Goal: Consume media (video, audio): Consume media (video, audio)

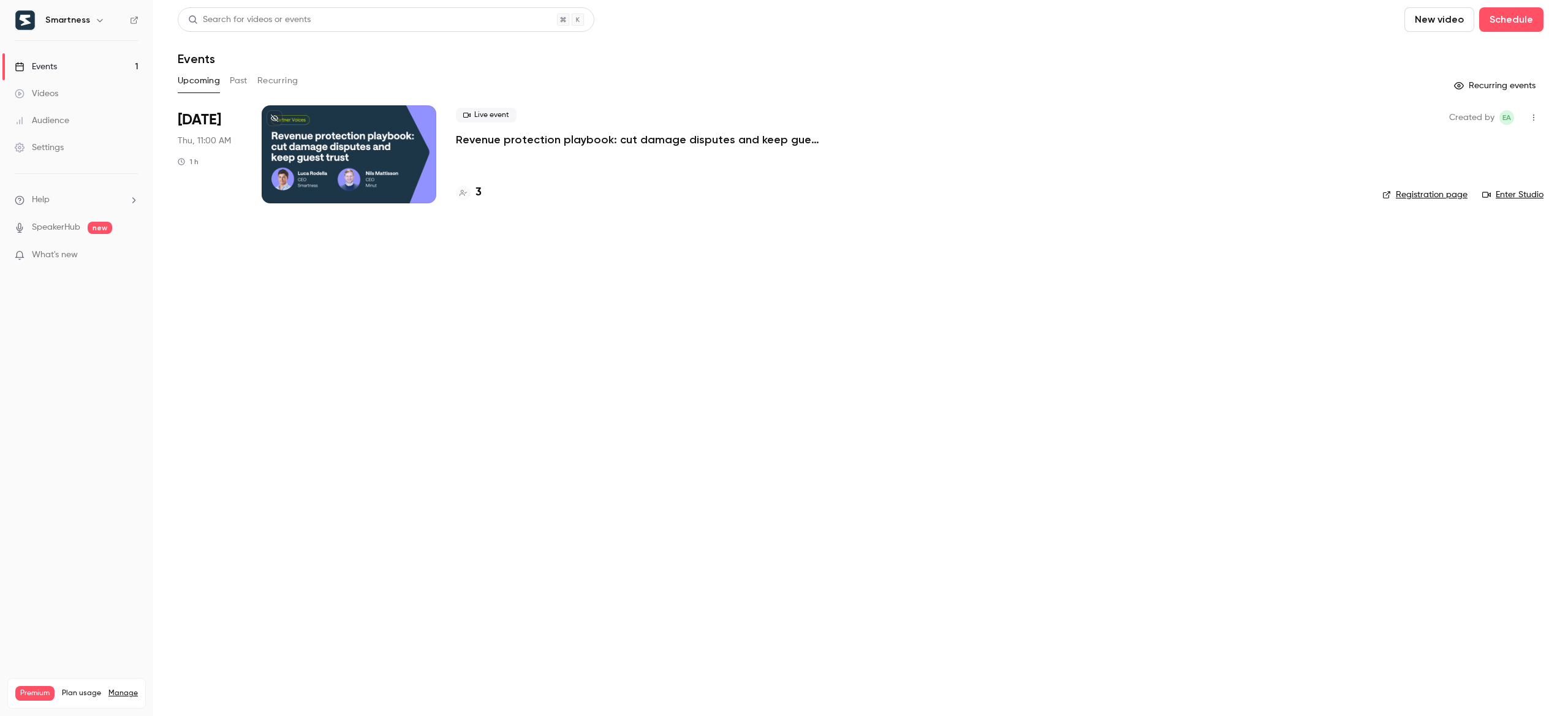
click at [87, 26] on div "Smartness" at bounding box center [82, 20] width 75 height 15
click at [92, 20] on button "button" at bounding box center [100, 20] width 15 height 15
click at [89, 114] on span "Switch channel" at bounding box center [76, 112] width 62 height 13
click at [96, 111] on link "Smartness" at bounding box center [102, 103] width 184 height 35
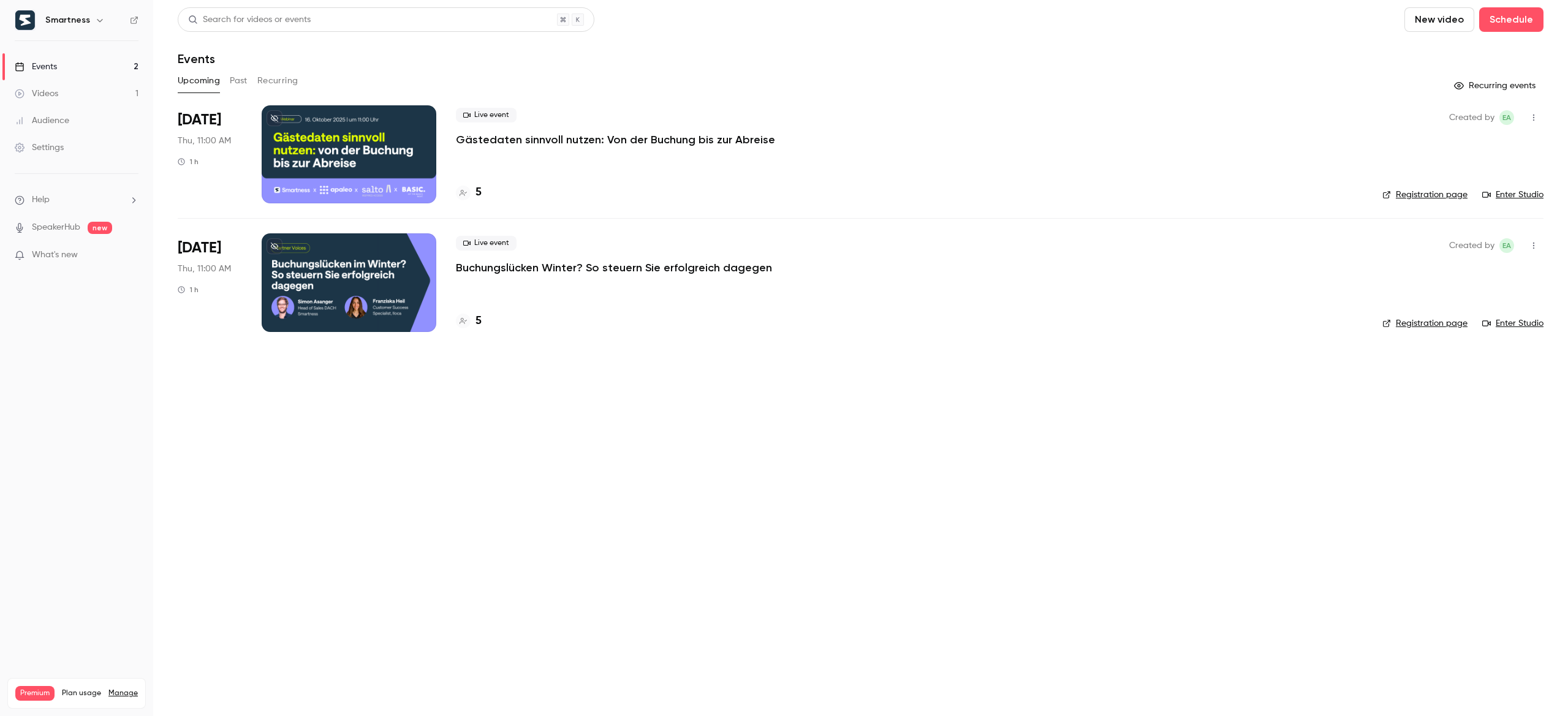
click at [240, 81] on button "Past" at bounding box center [239, 81] width 18 height 19
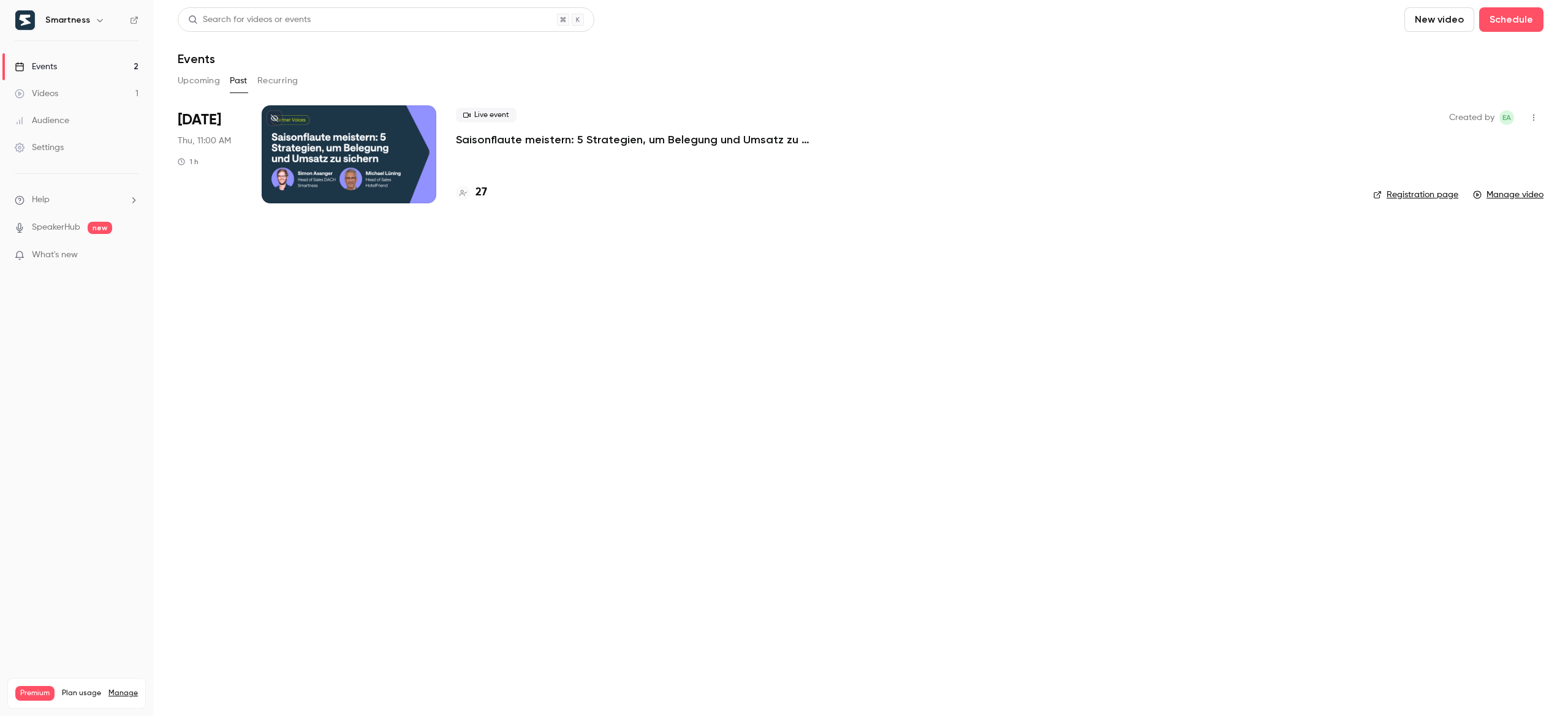
click at [534, 142] on p "Saisonflaute meistern: 5 Strategien, um Belegung und Umsatz zu sichern" at bounding box center [640, 139] width 367 height 15
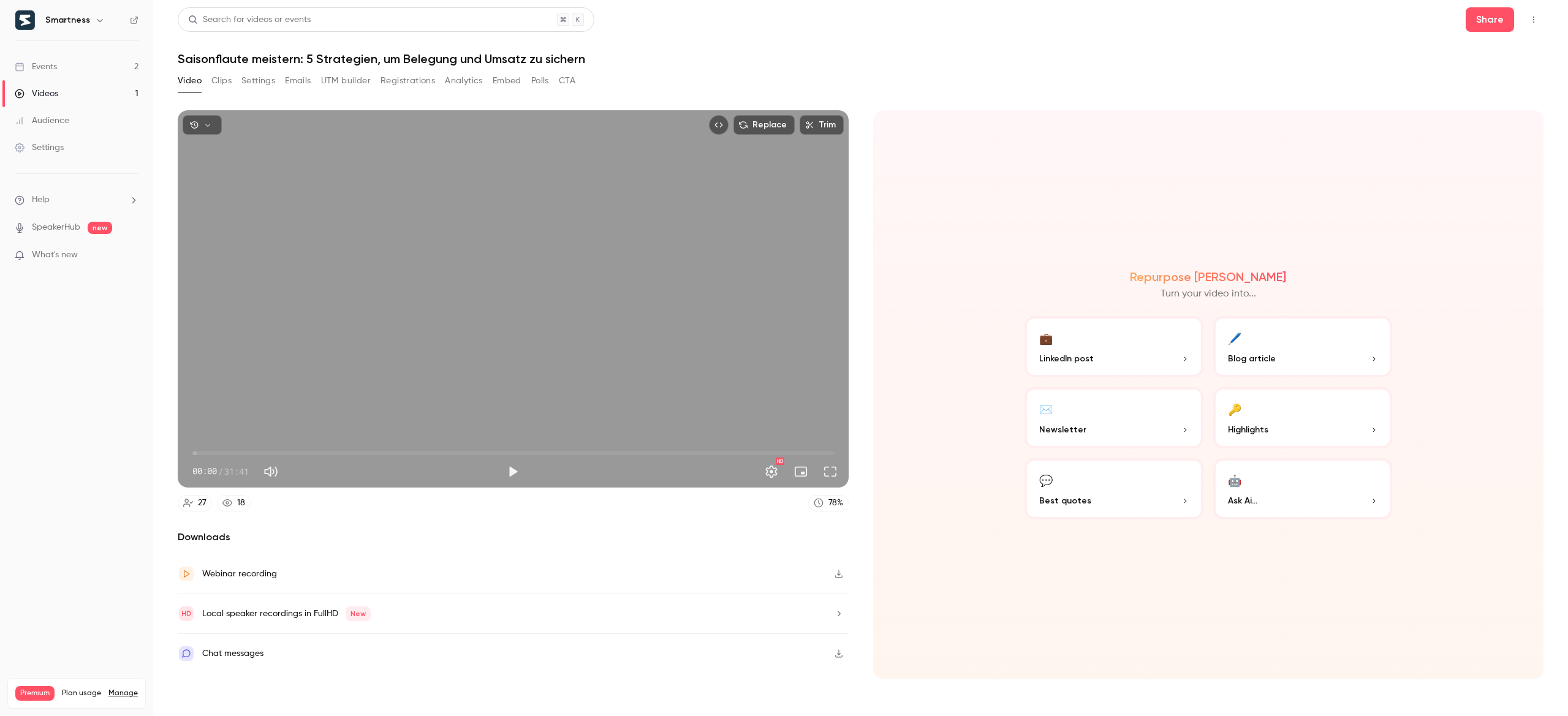
click at [227, 83] on button "Clips" at bounding box center [221, 81] width 20 height 19
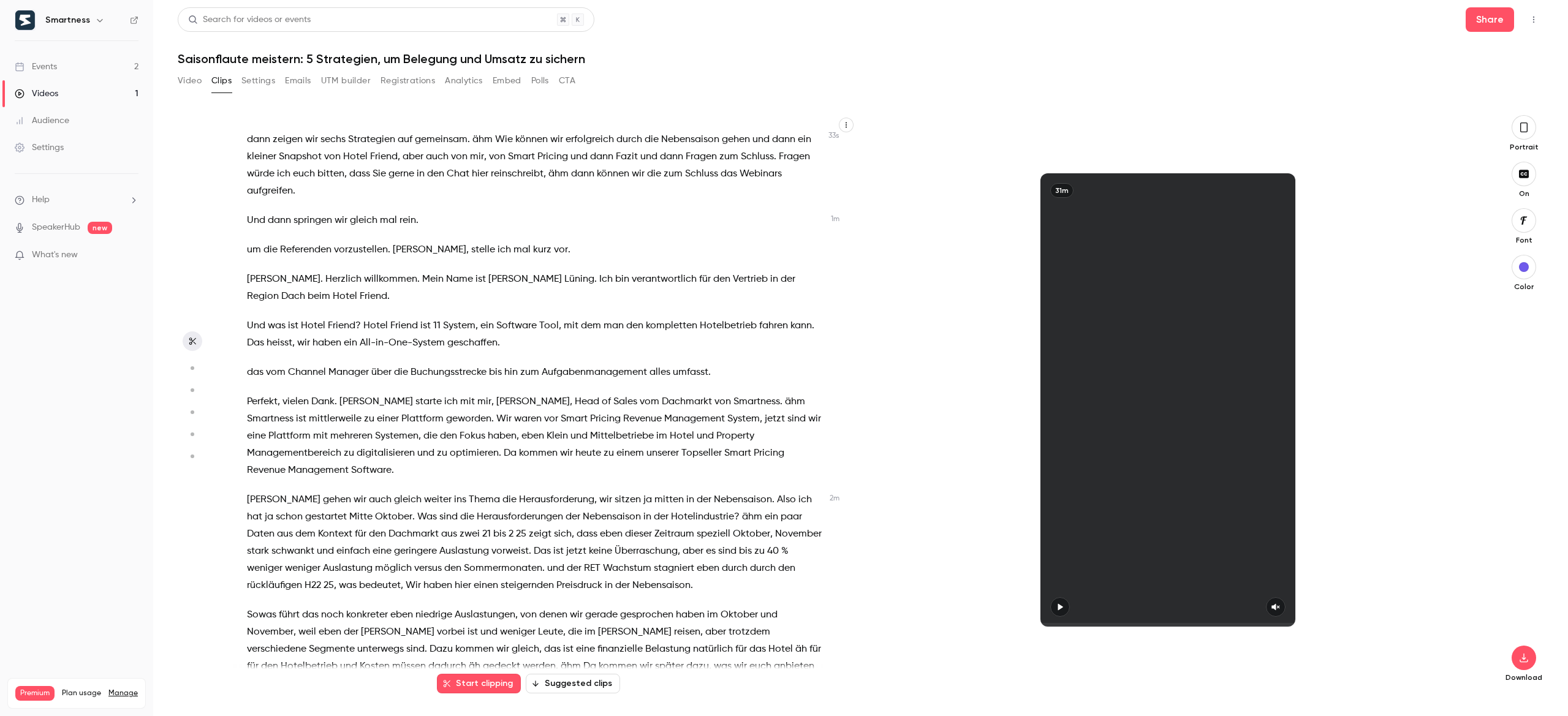
scroll to position [171, 0]
click at [270, 80] on button "Settings" at bounding box center [258, 81] width 33 height 19
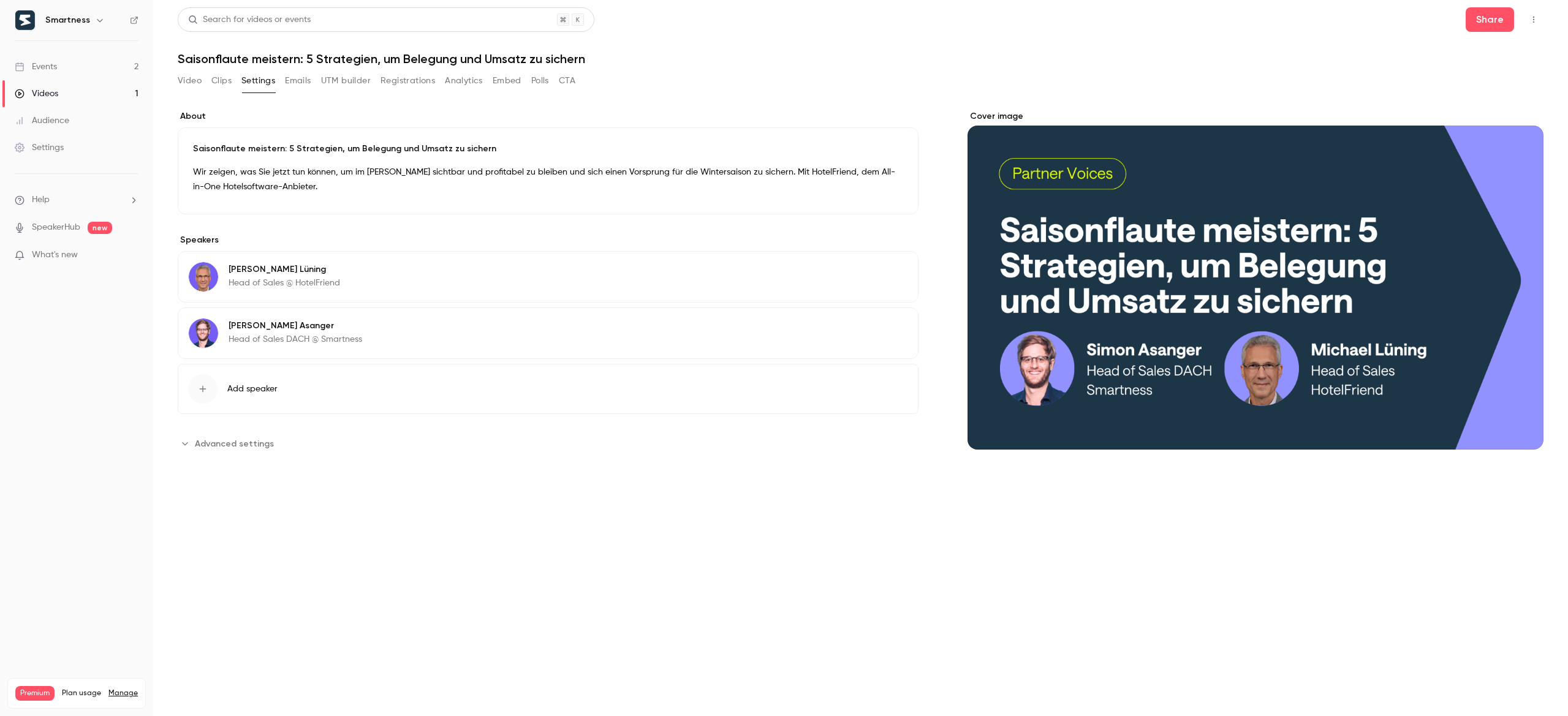
click at [226, 81] on button "Clips" at bounding box center [221, 81] width 20 height 19
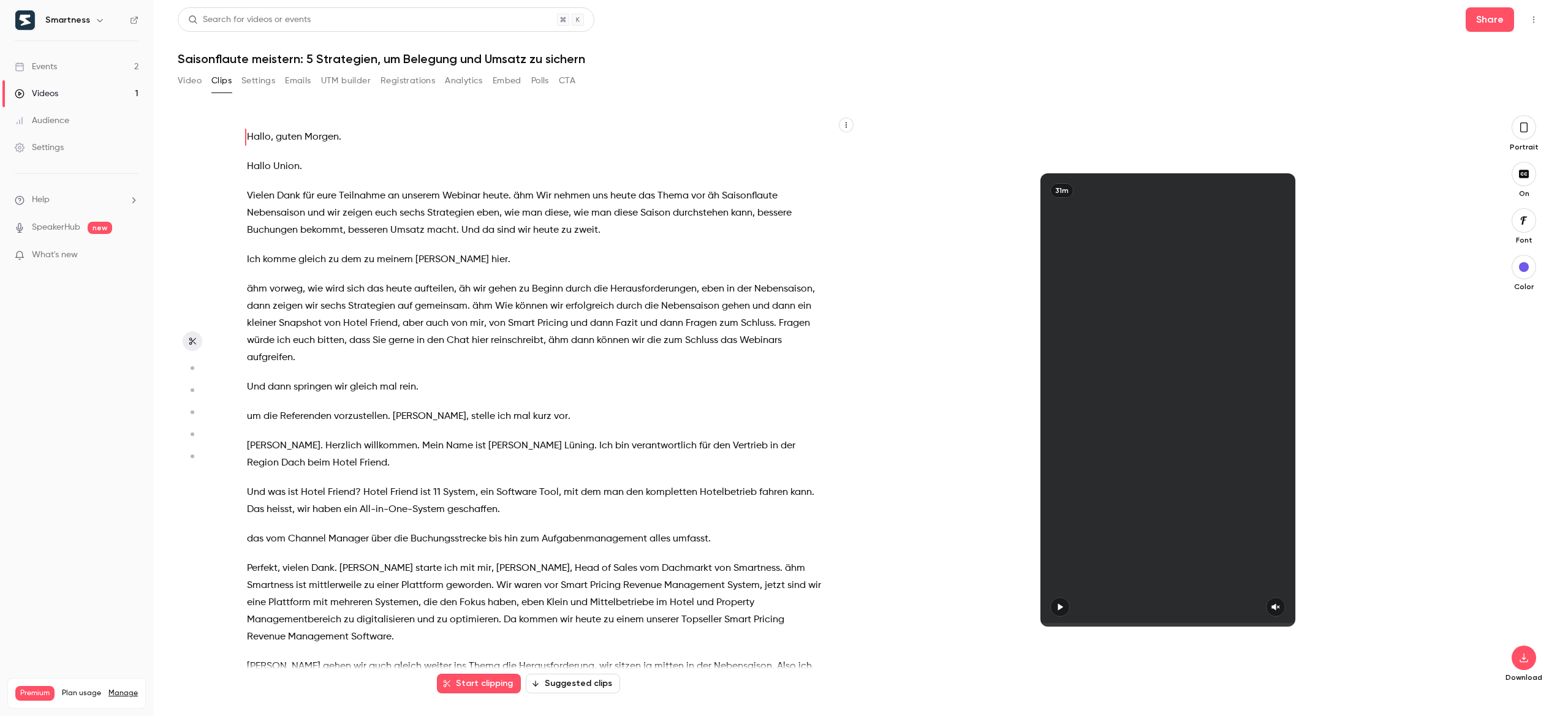
click at [191, 366] on circle "button" at bounding box center [192, 368] width 4 height 4
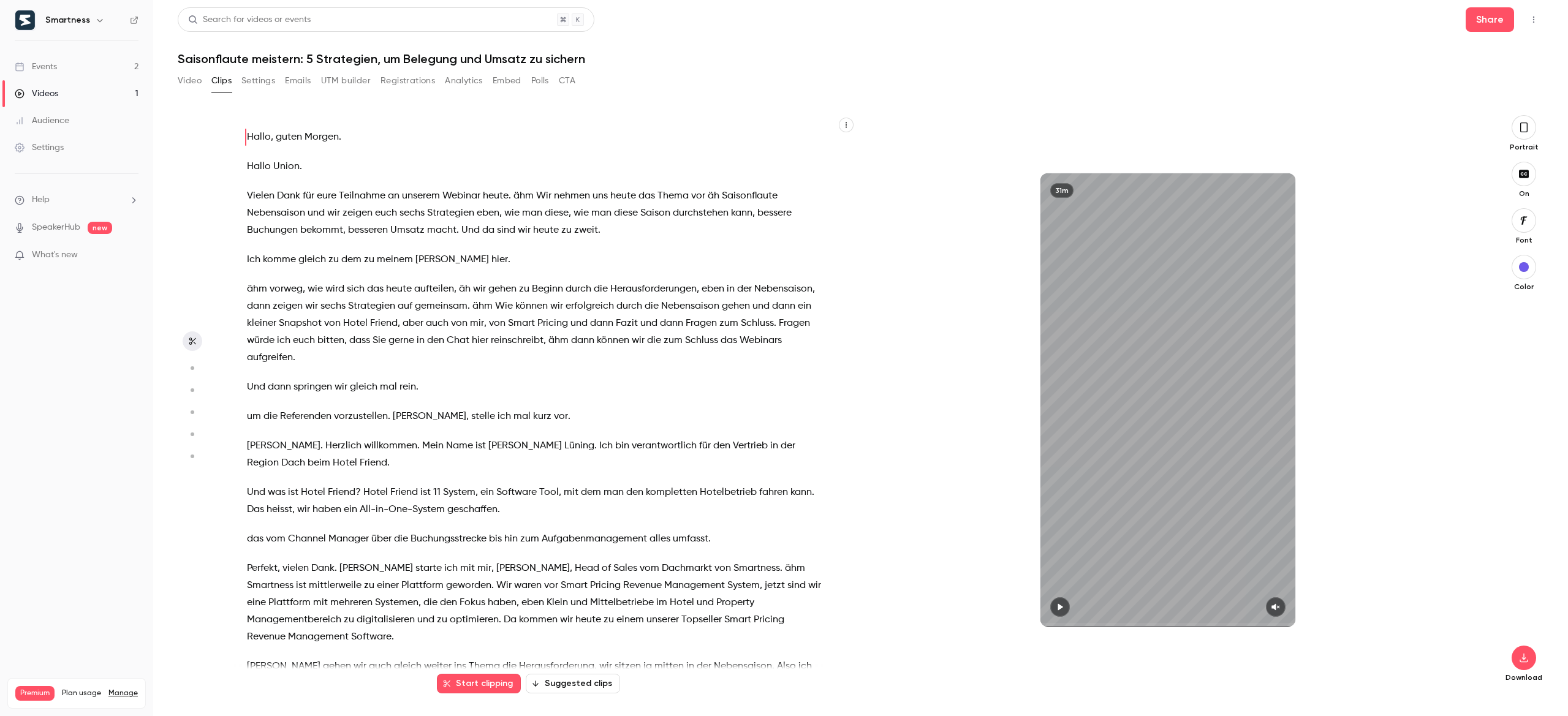
scroll to position [579, 0]
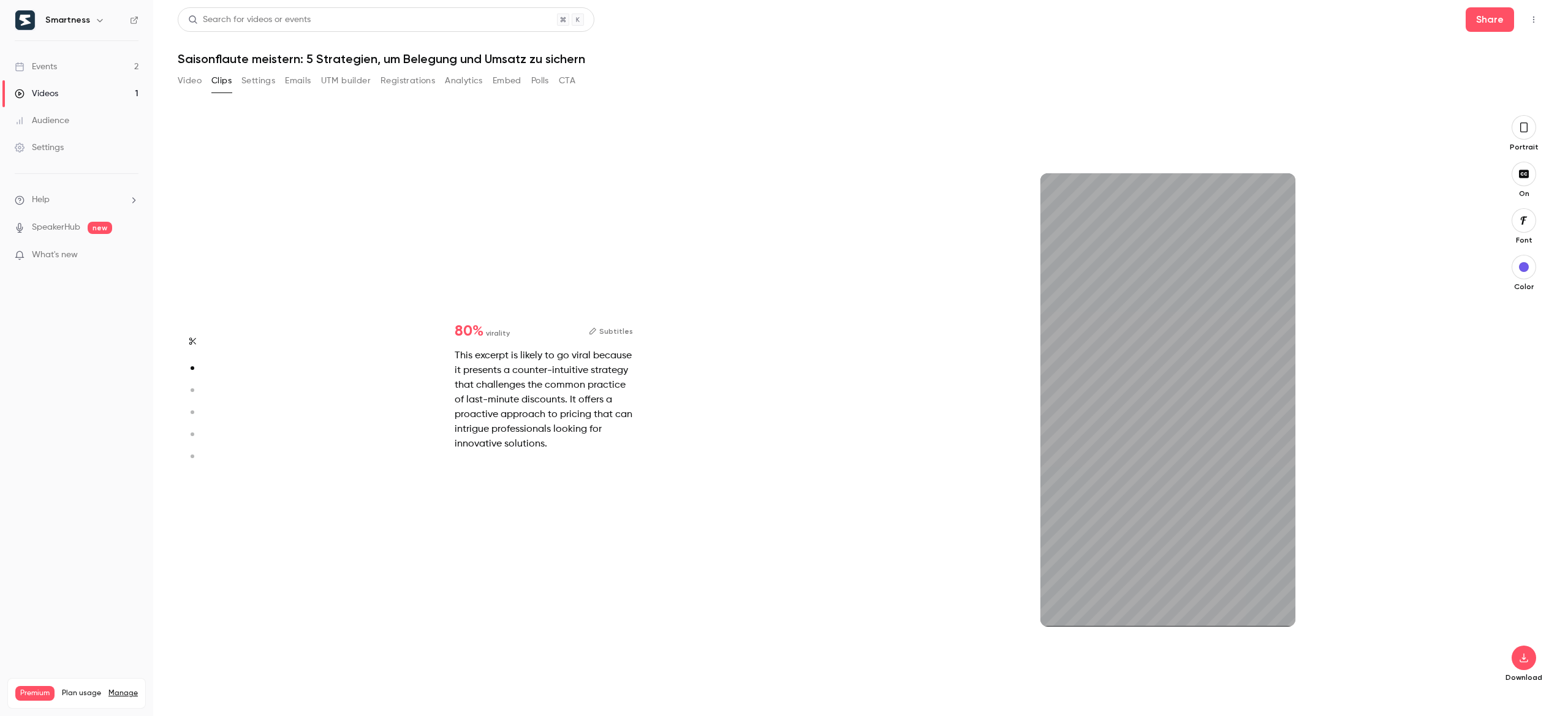
click at [1523, 129] on icon "button" at bounding box center [1523, 127] width 10 height 13
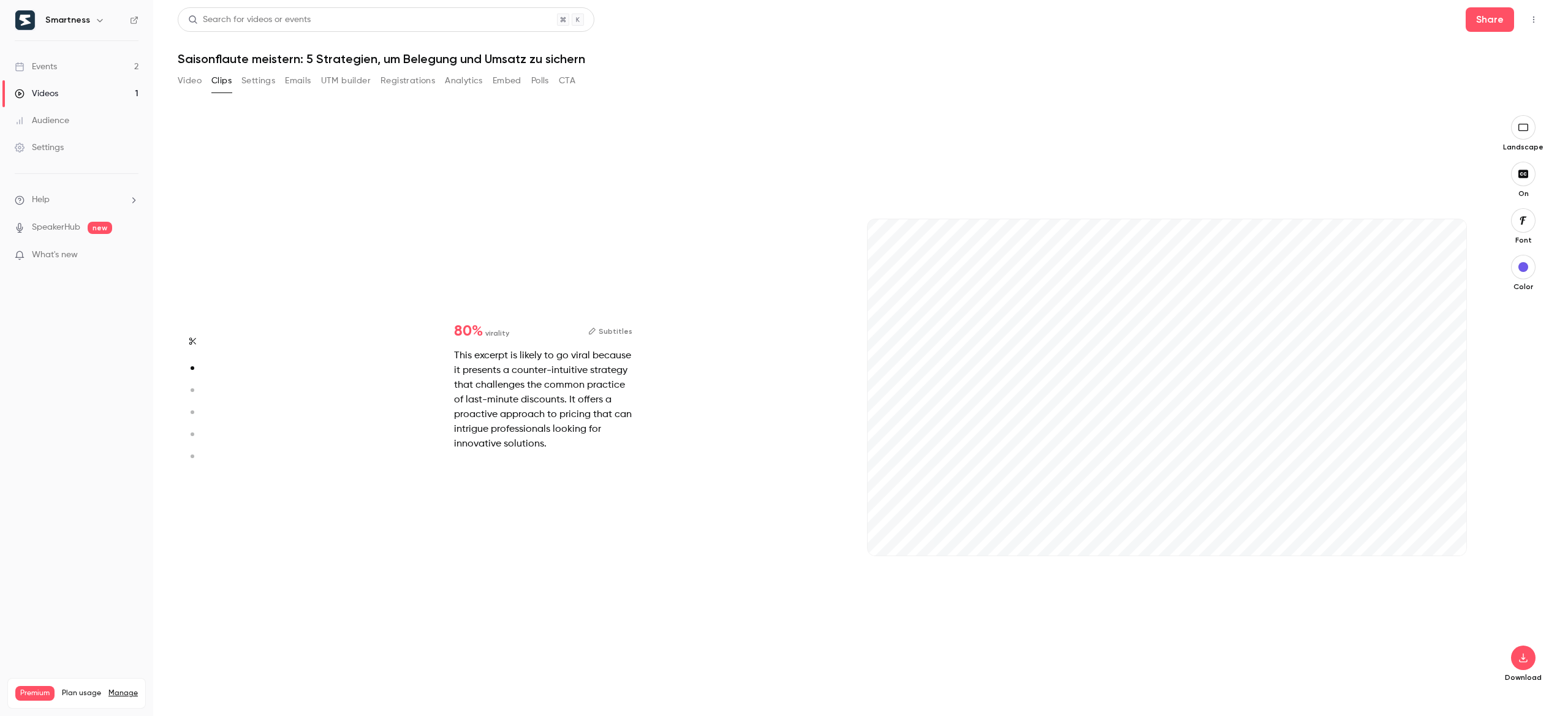
drag, startPoint x: 1523, startPoint y: 129, endPoint x: 1525, endPoint y: 151, distance: 22.1
click at [1523, 129] on icon "button" at bounding box center [1523, 127] width 13 height 10
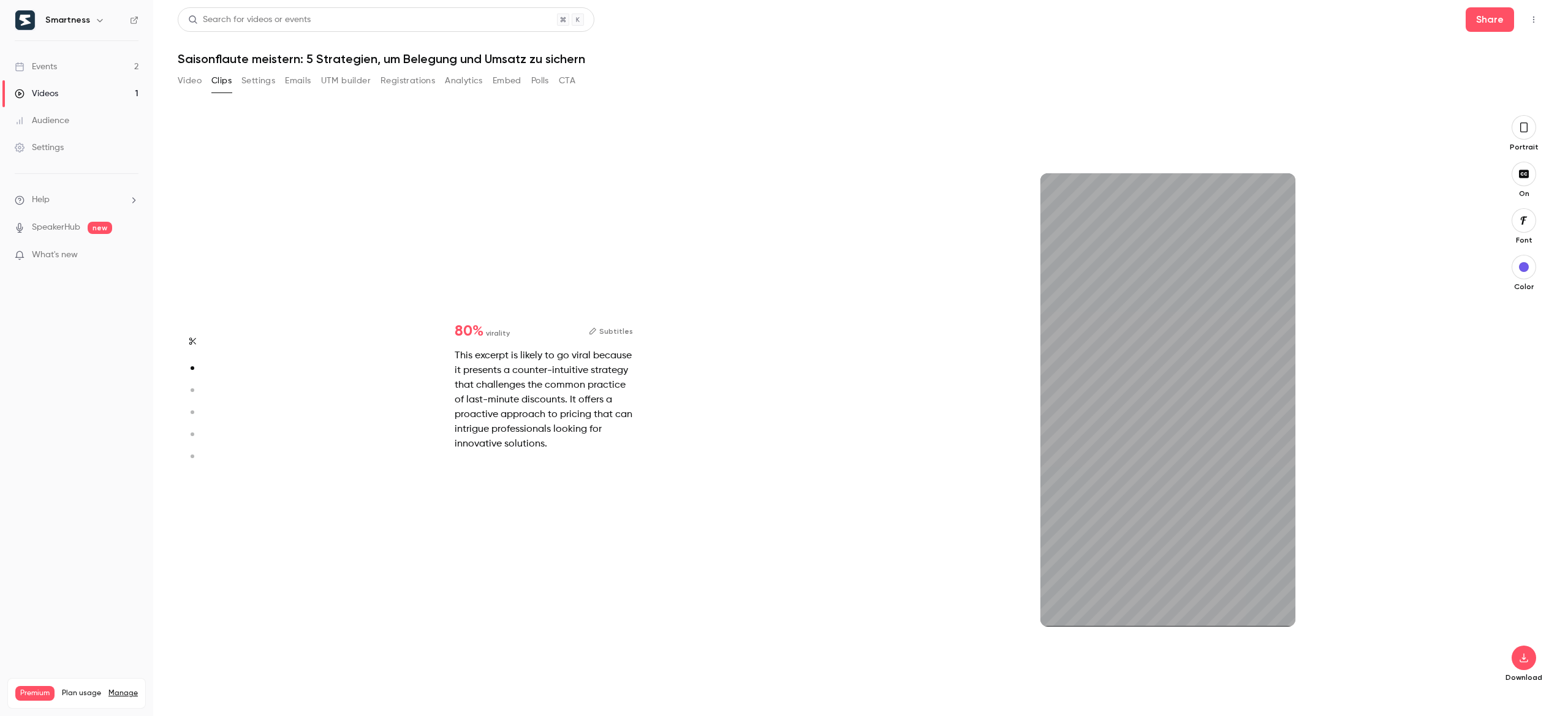
click at [190, 386] on icon "button" at bounding box center [191, 390] width 11 height 9
type input "*"
click at [1520, 133] on icon "button" at bounding box center [1523, 127] width 10 height 13
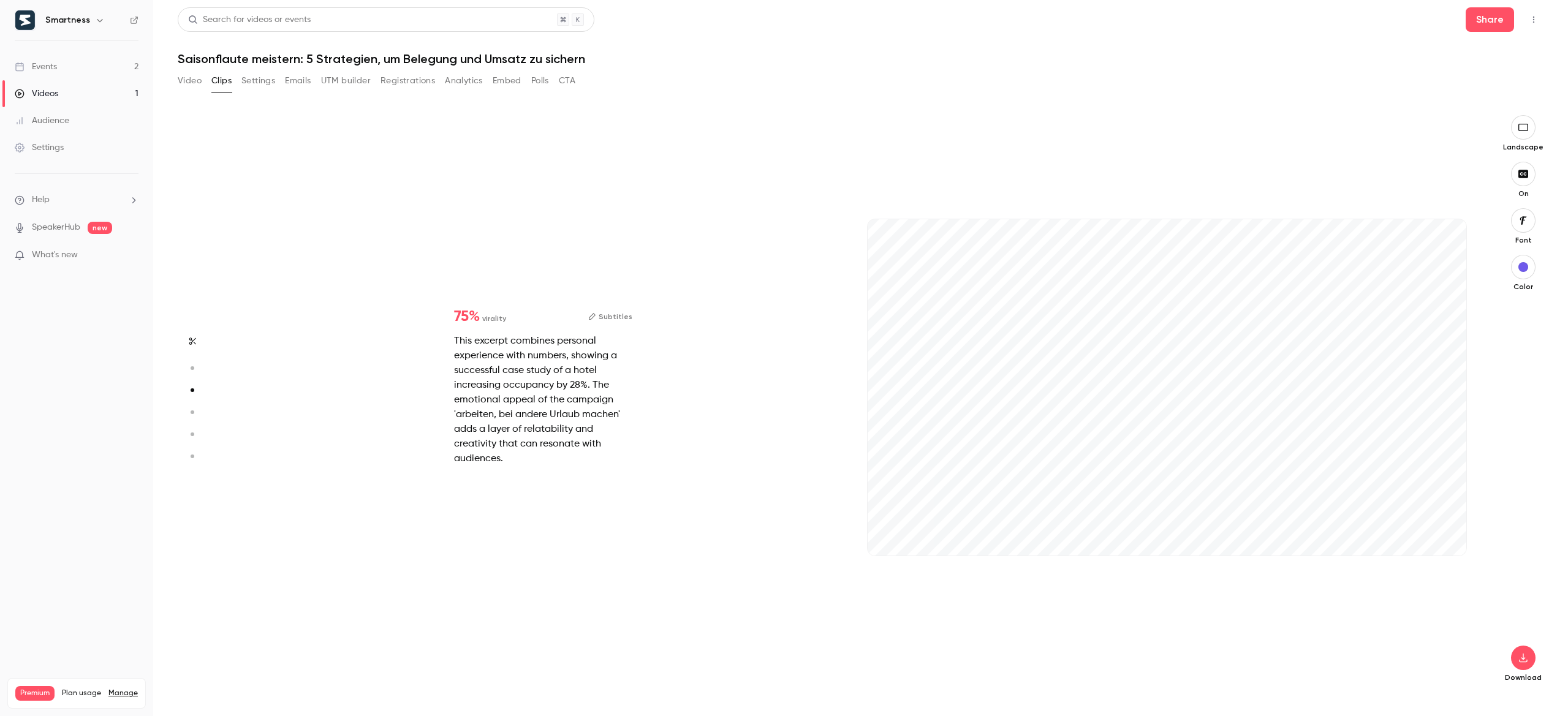
click at [1520, 133] on button "button" at bounding box center [1523, 128] width 25 height 25
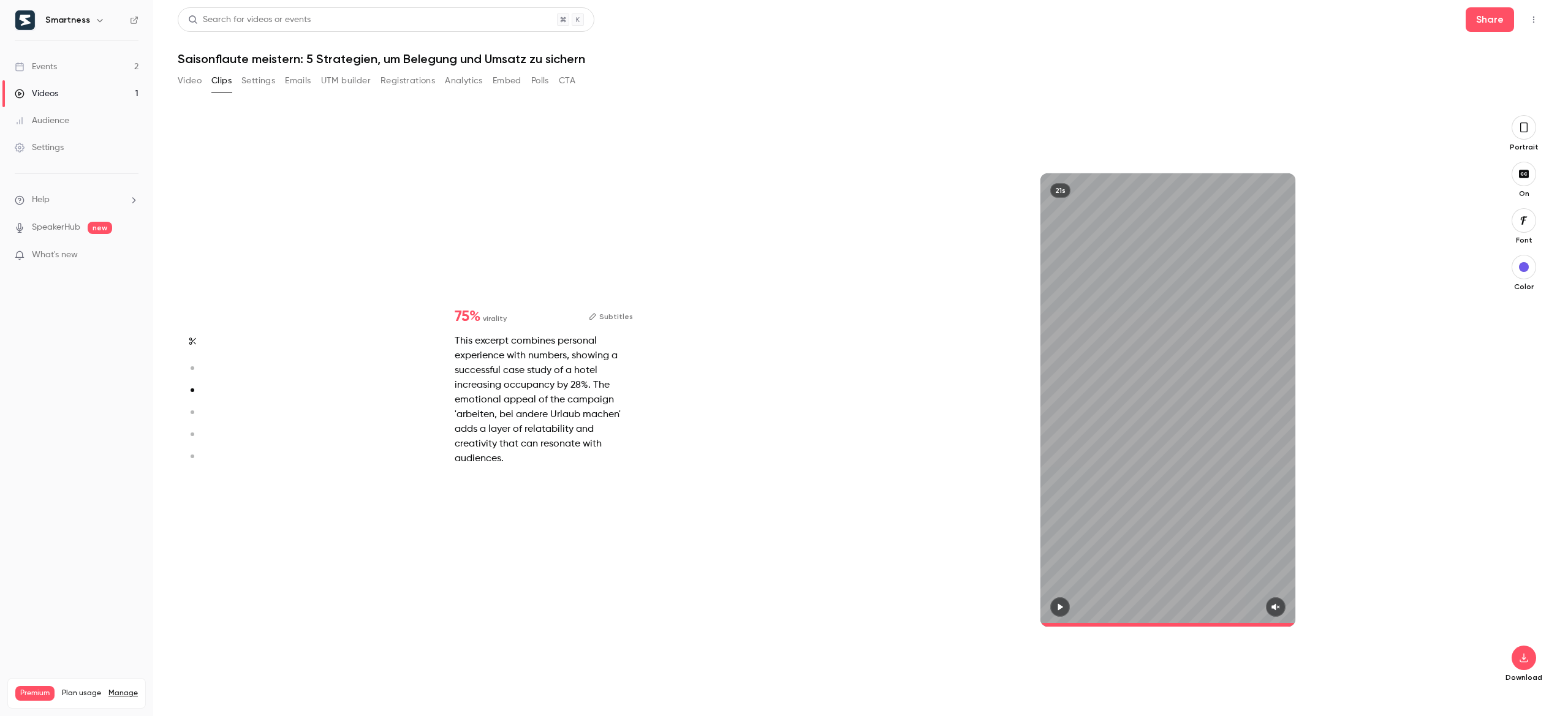
click at [1204, 381] on div "21s" at bounding box center [1167, 400] width 255 height 454
type input "***"
